Goal: Book appointment/travel/reservation

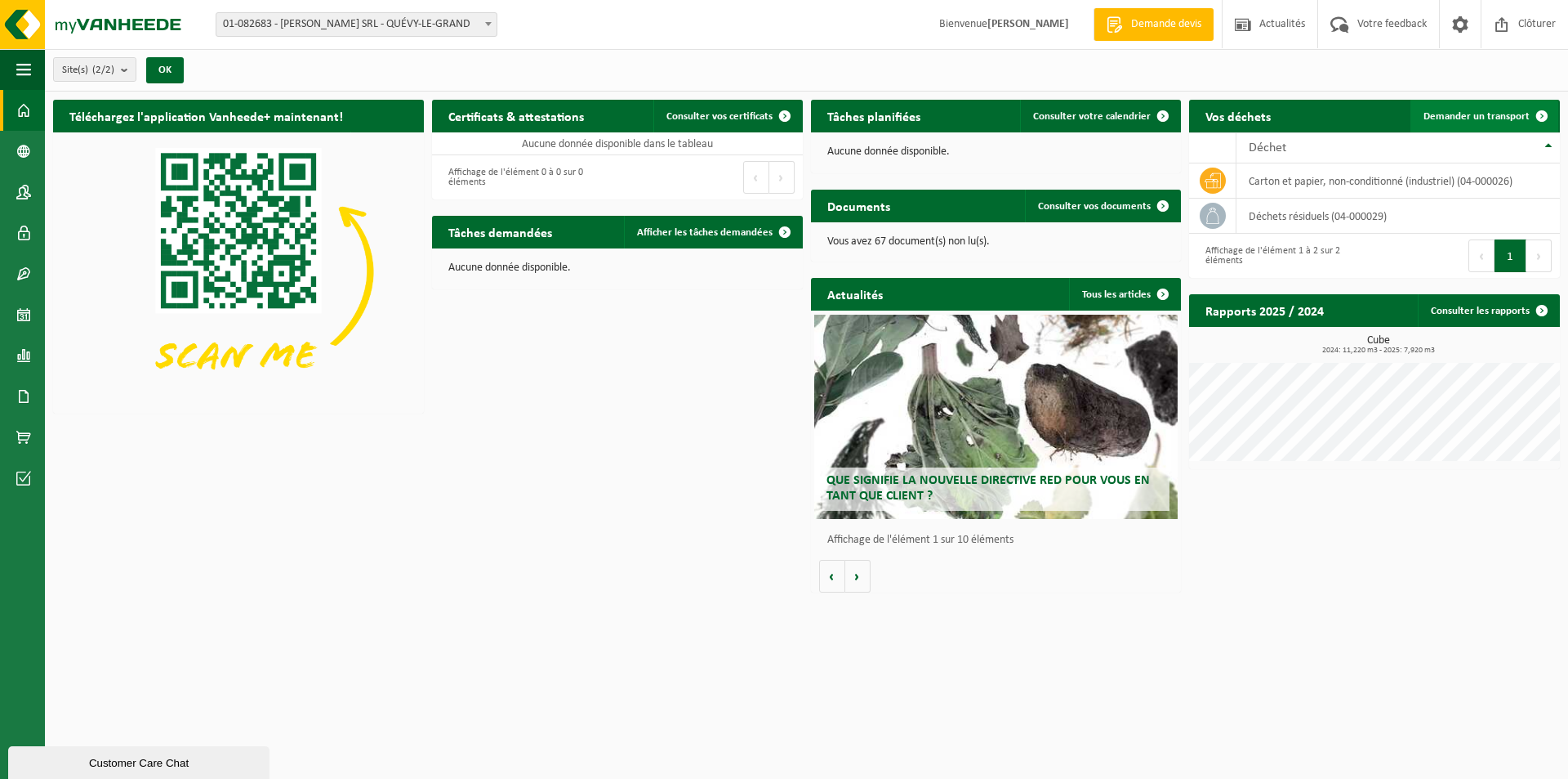
click at [1486, 111] on span "Demander un transport" at bounding box center [1477, 117] width 106 height 11
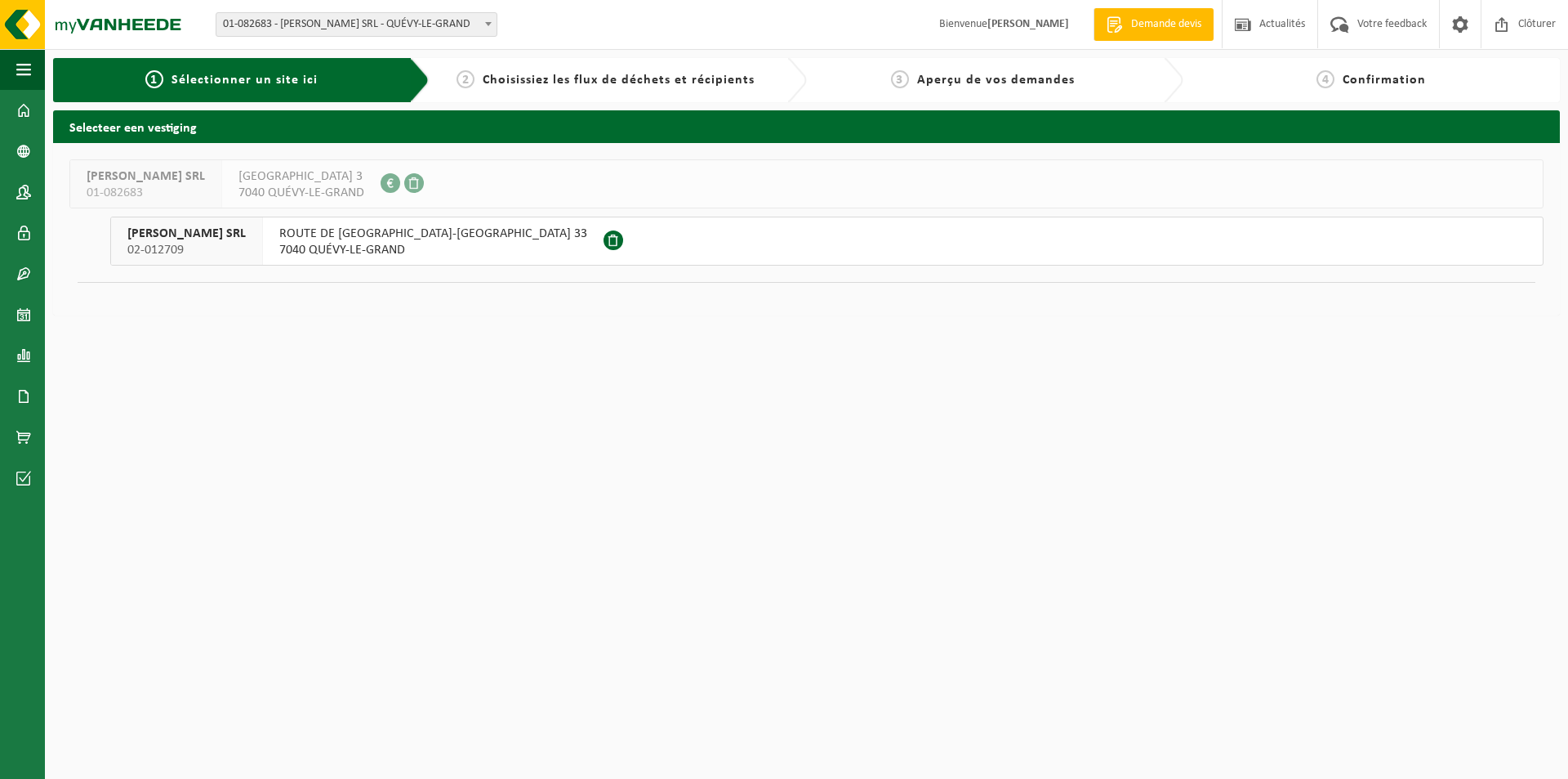
click at [603, 237] on span at bounding box center [613, 240] width 19 height 19
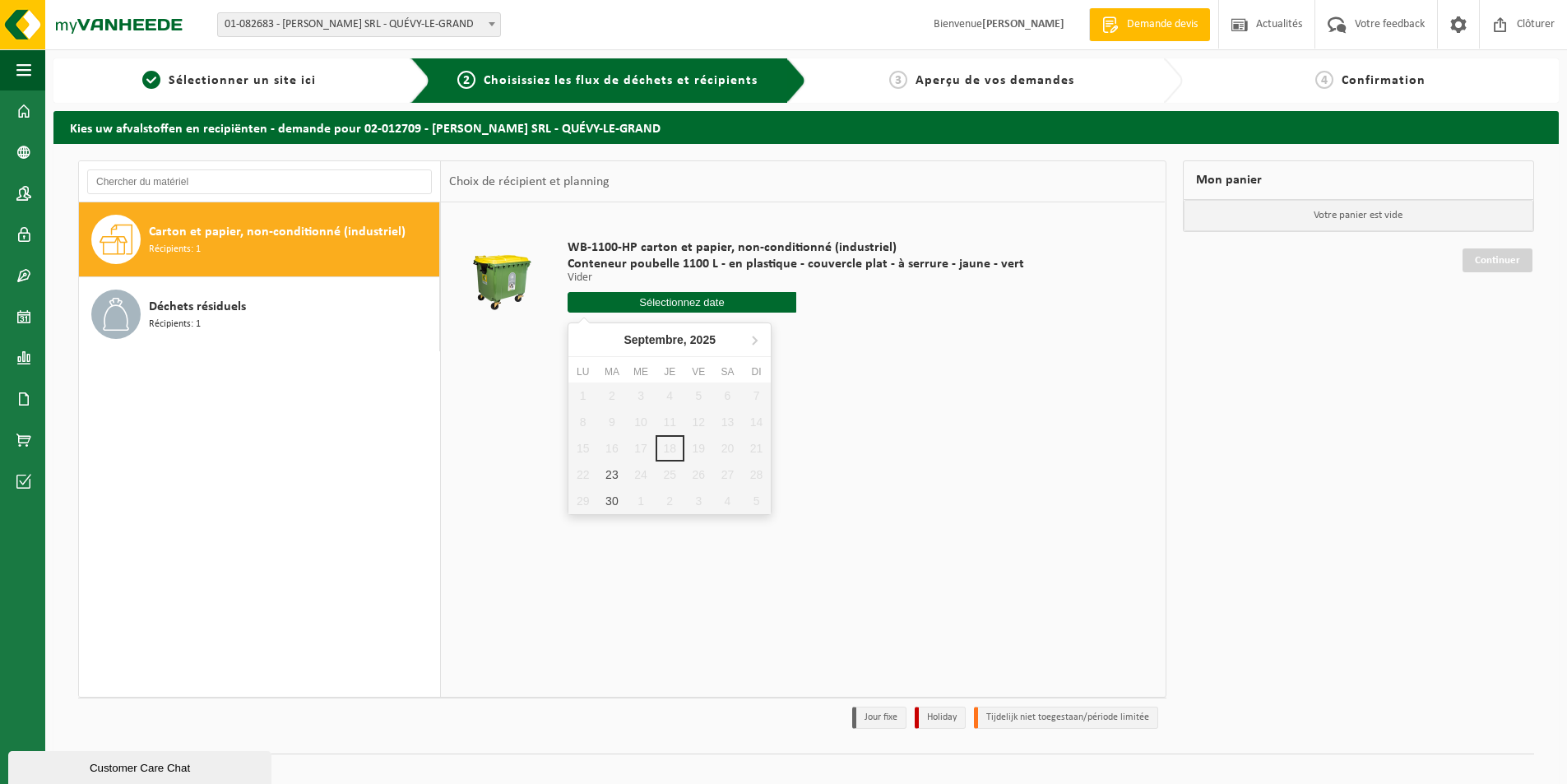
click at [655, 305] on input "text" at bounding box center [682, 302] width 229 height 20
click at [609, 475] on div "23" at bounding box center [611, 475] width 29 height 26
type input "à partir de 2025-09-23"
click at [609, 475] on div "23" at bounding box center [611, 475] width 29 height 26
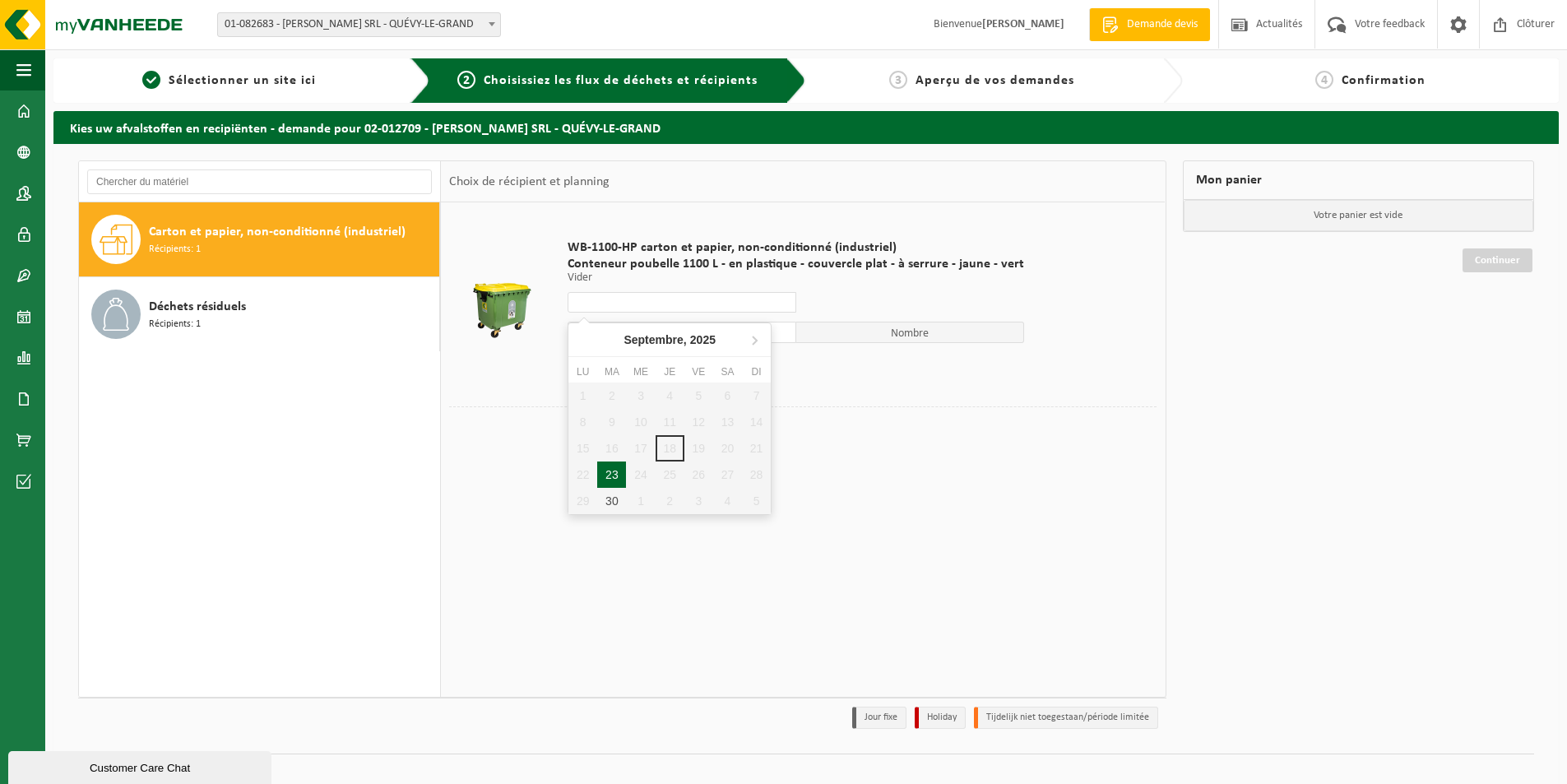
click at [612, 474] on div "23" at bounding box center [611, 475] width 29 height 26
type input "à partir de 2025-09-23"
click at [619, 360] on button "Dans le panier" at bounding box center [614, 365] width 88 height 26
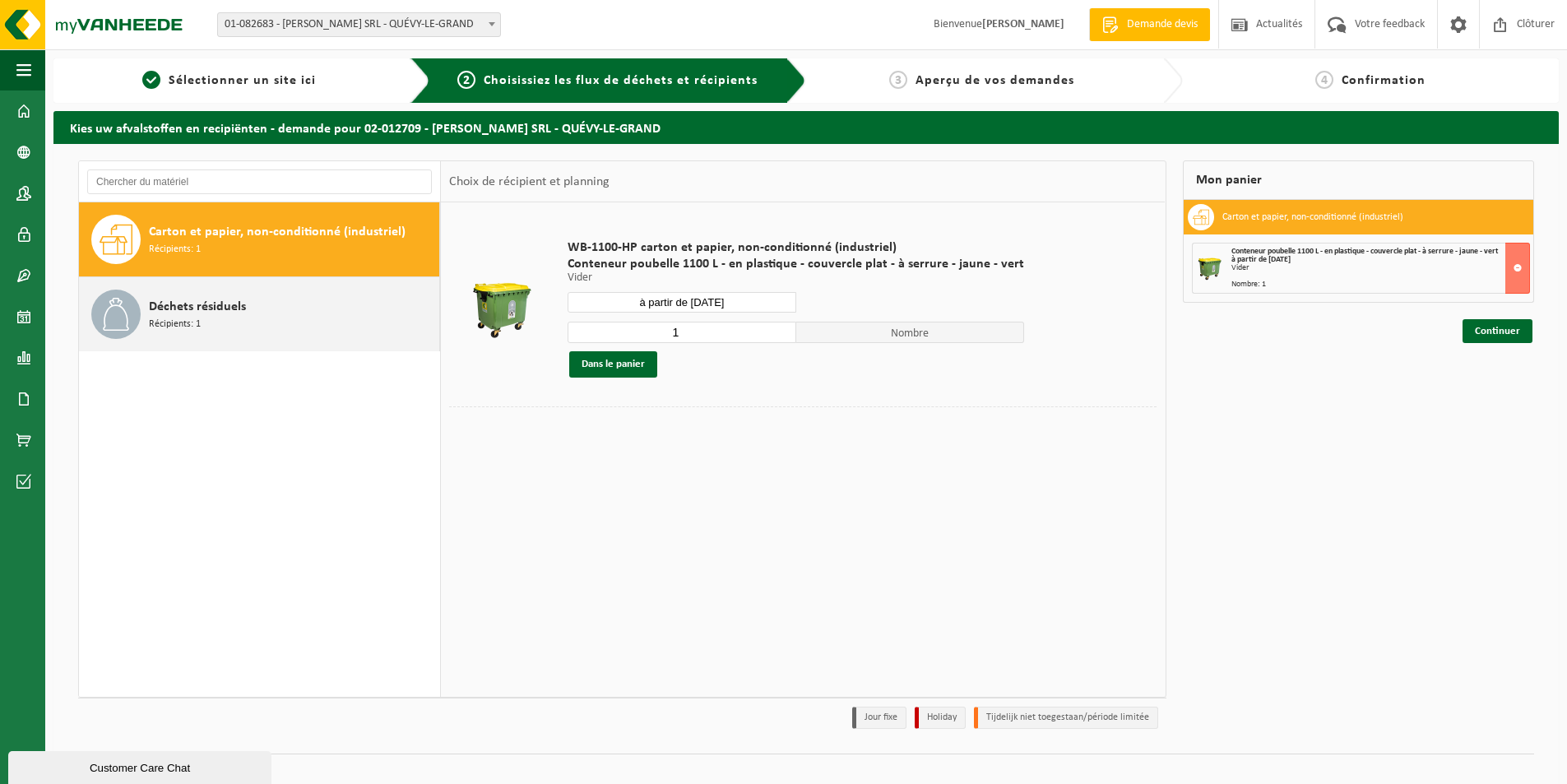
click at [186, 312] on span "Déchets résiduels" at bounding box center [198, 306] width 97 height 19
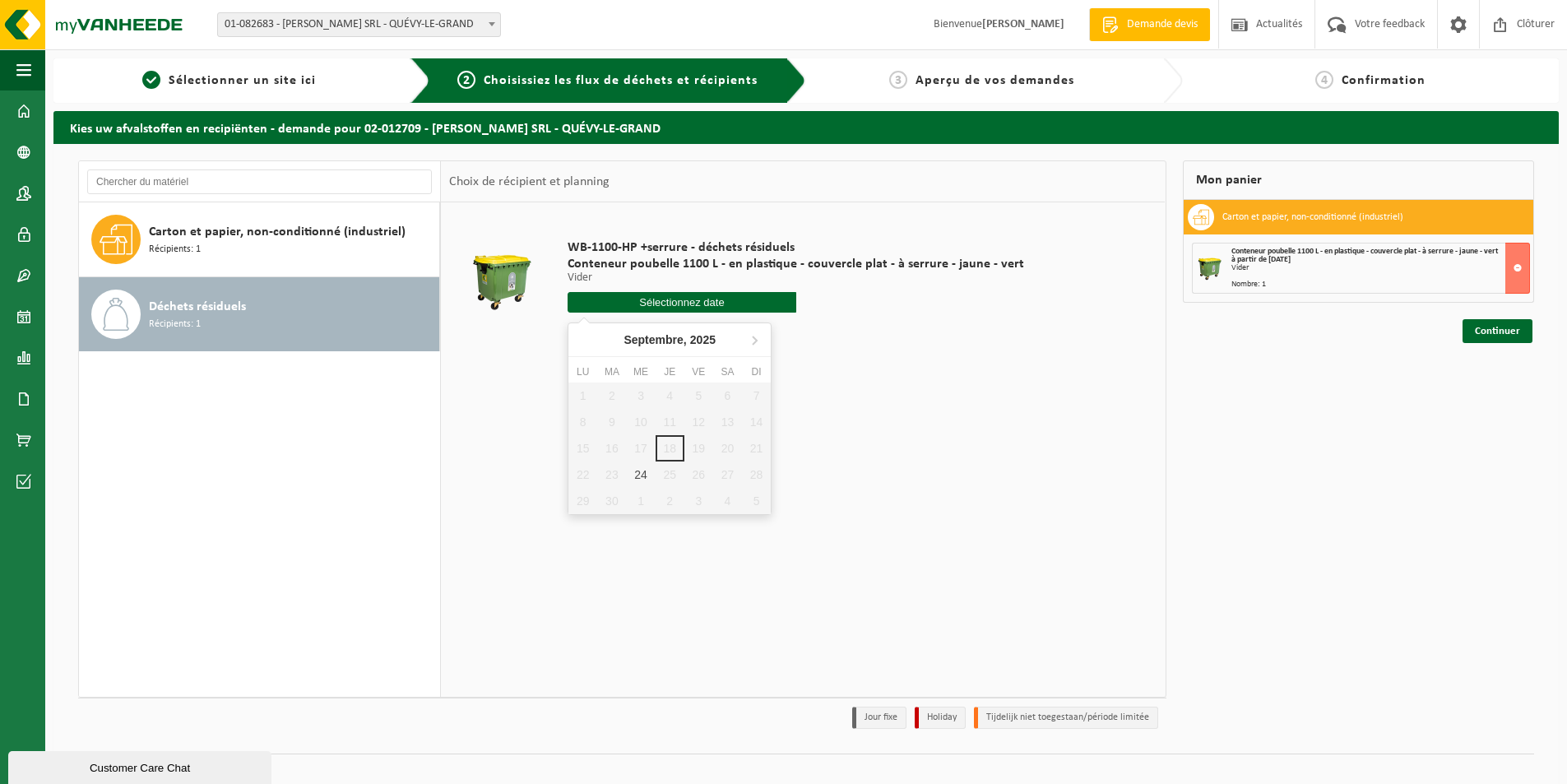
click at [644, 298] on input "text" at bounding box center [682, 302] width 229 height 20
click at [637, 475] on div "24" at bounding box center [640, 475] width 29 height 26
type input "à partir de 2025-09-24"
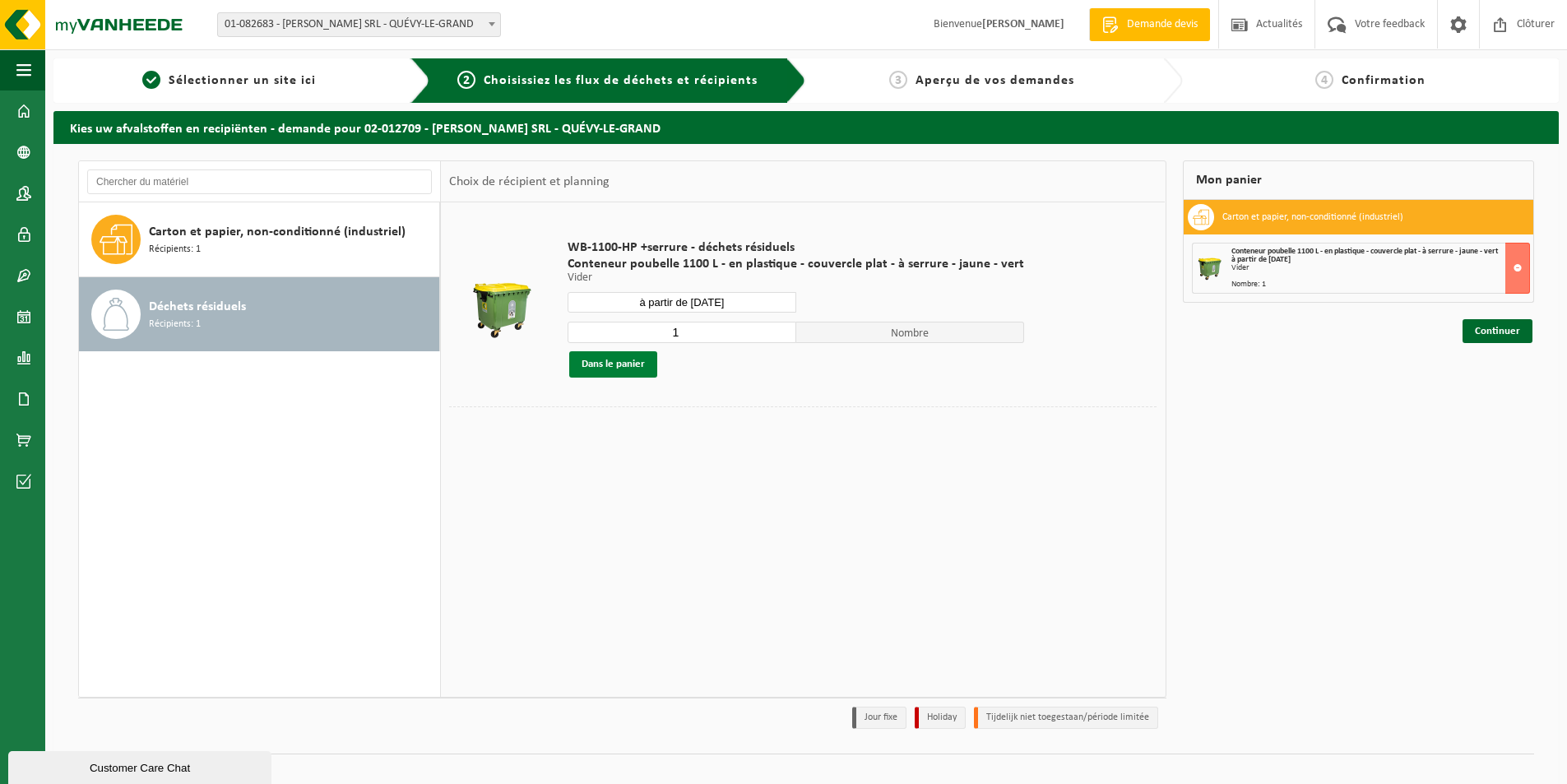
click at [596, 363] on button "Dans le panier" at bounding box center [614, 365] width 88 height 26
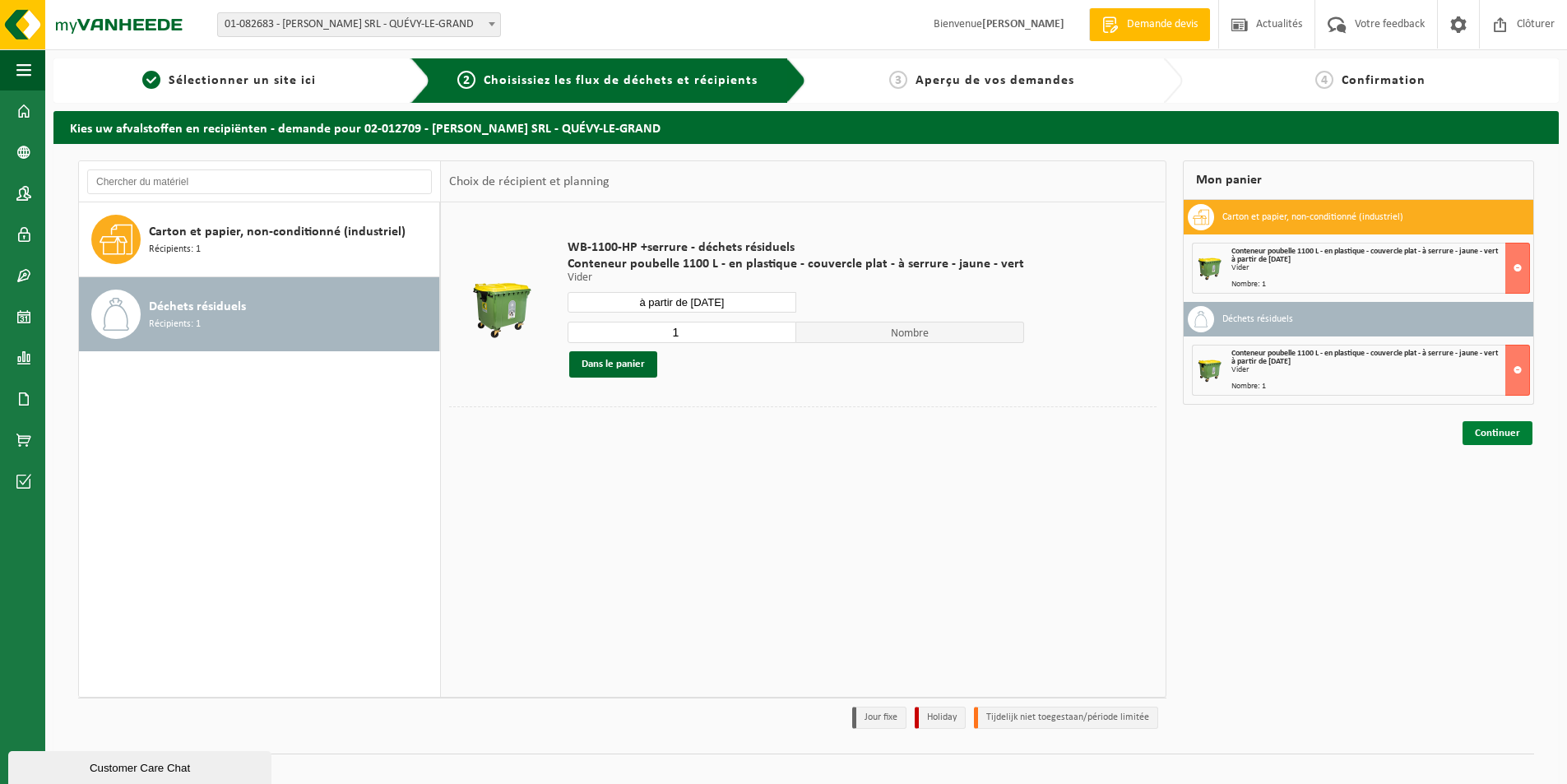
click at [1495, 427] on link "Continuer" at bounding box center [1497, 433] width 70 height 24
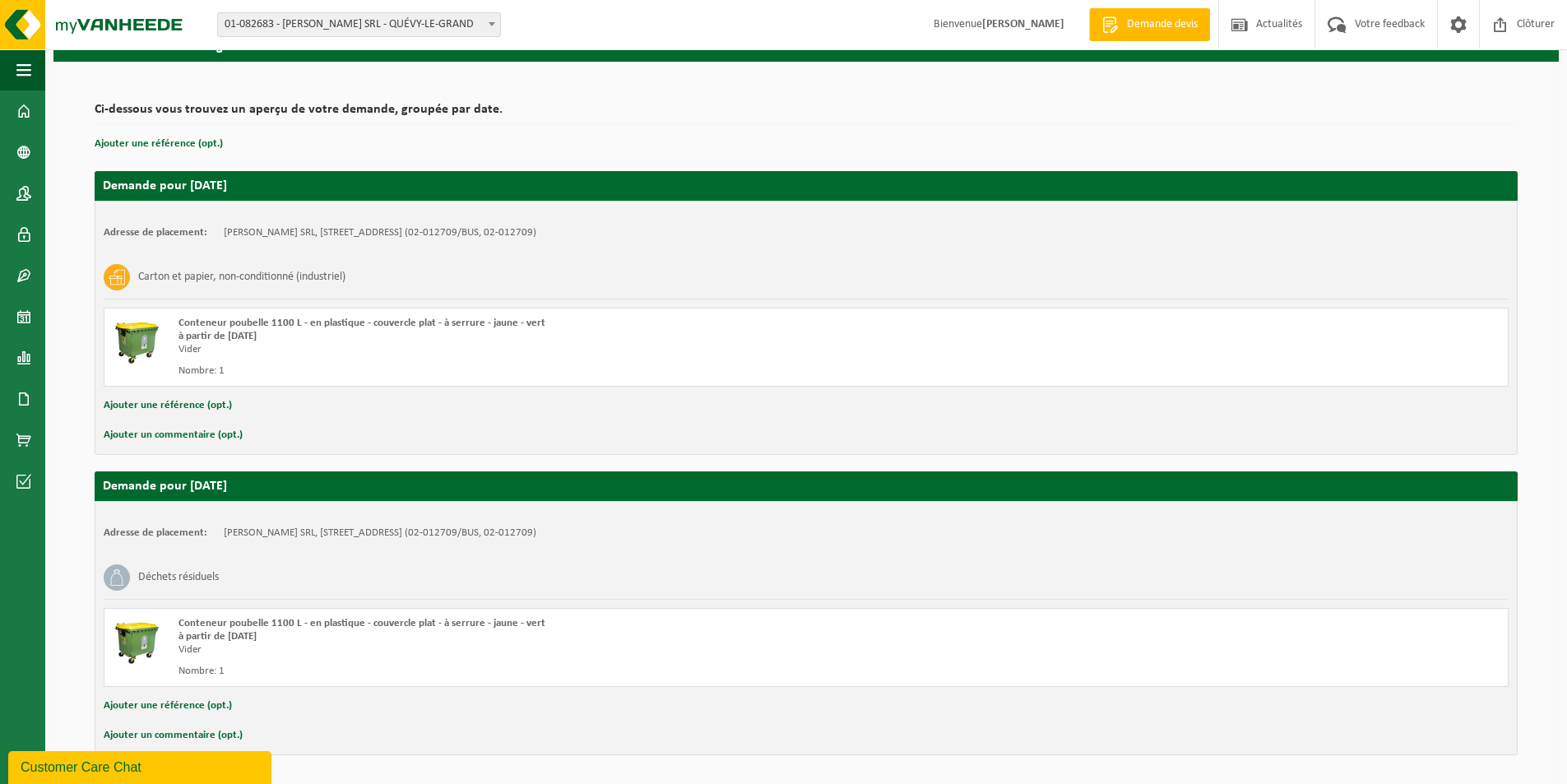
scroll to position [137, 0]
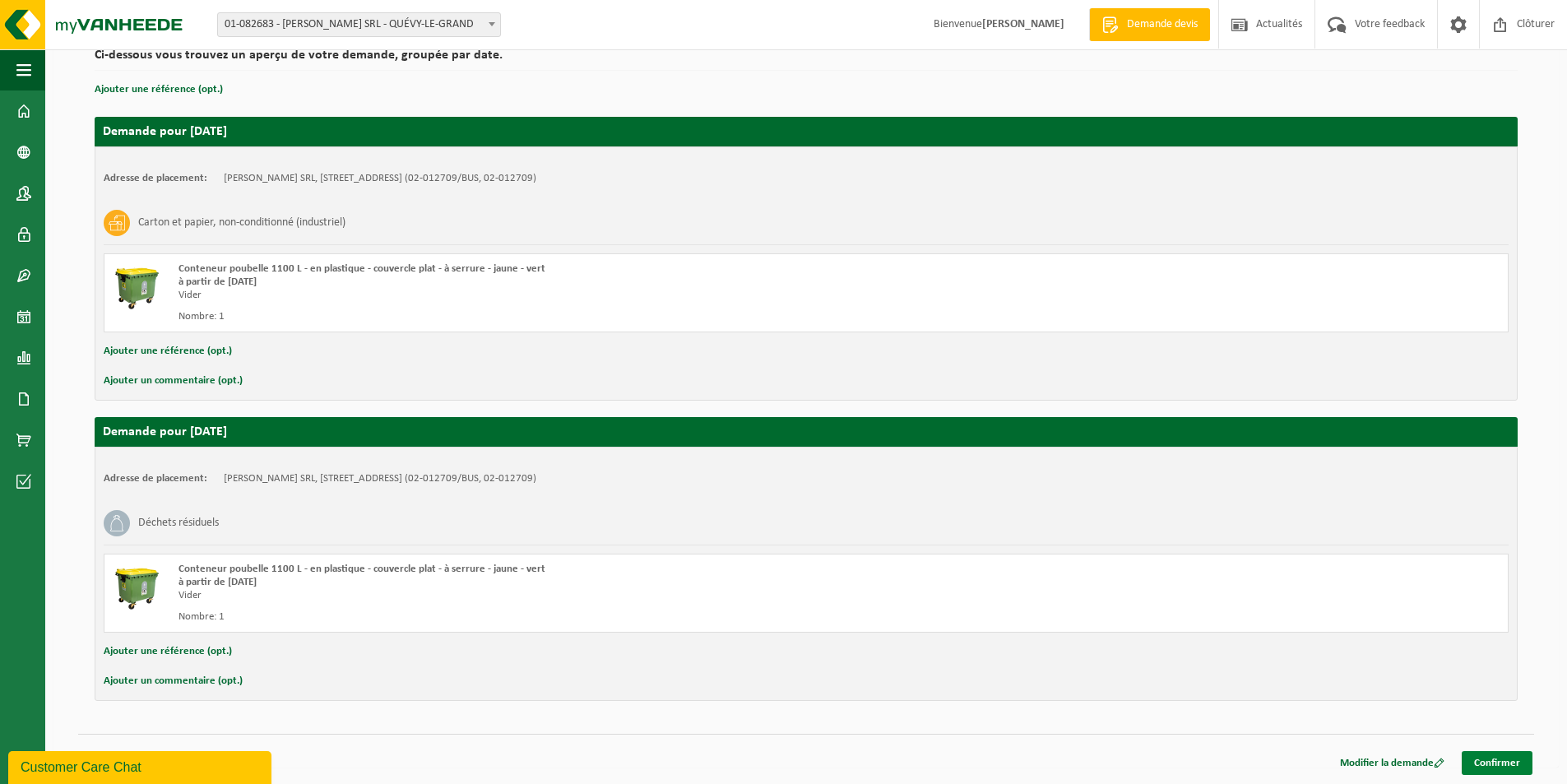
click at [1512, 761] on link "Confirmer" at bounding box center [1497, 762] width 71 height 24
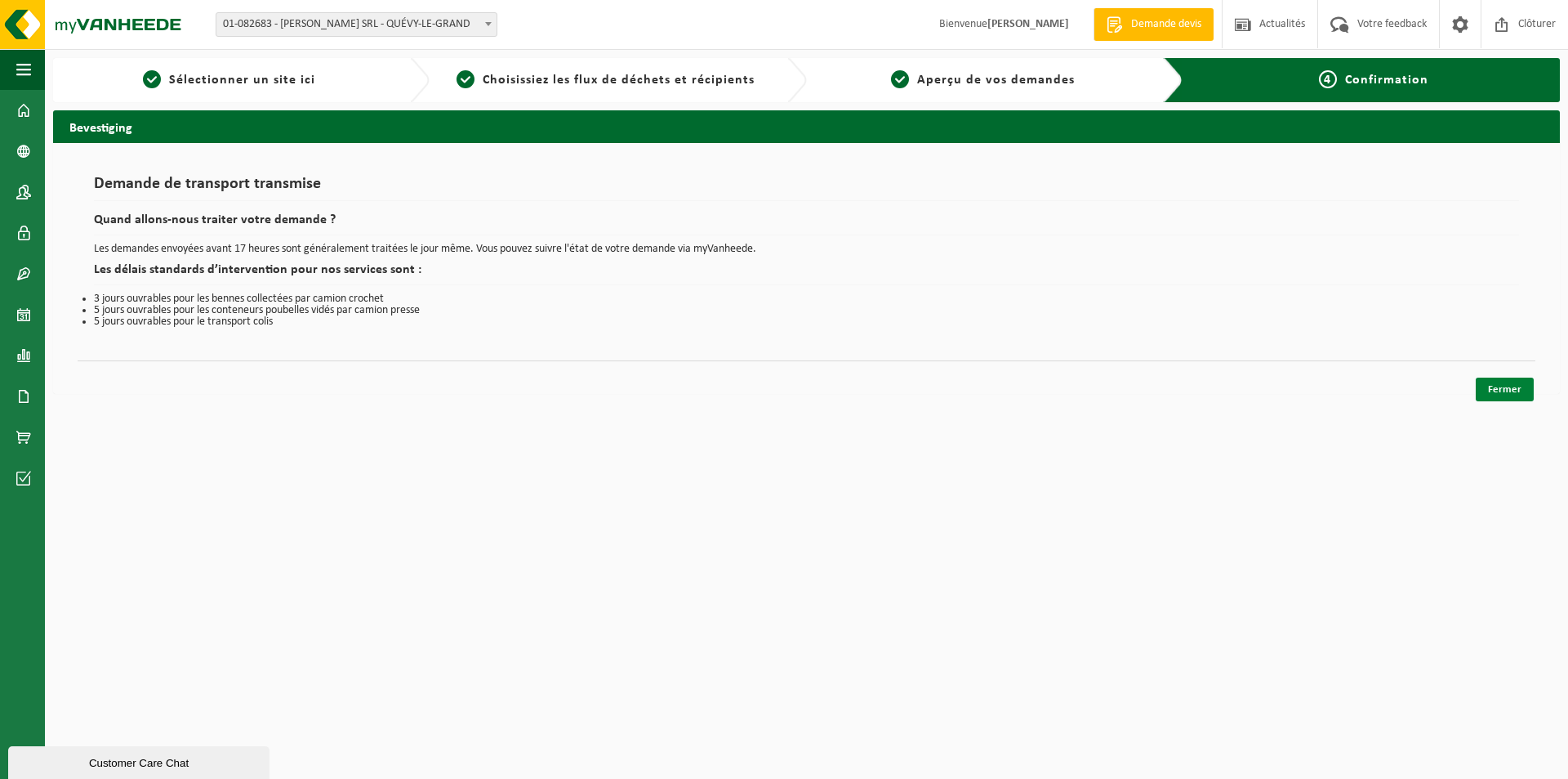
click at [1506, 384] on link "Fermer" at bounding box center [1505, 389] width 58 height 24
